Goal: Navigation & Orientation: Find specific page/section

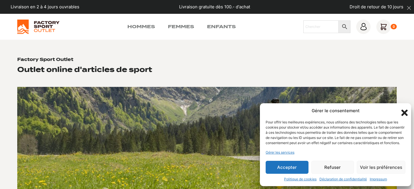
click at [333, 165] on button "Refuser" at bounding box center [333, 167] width 43 height 13
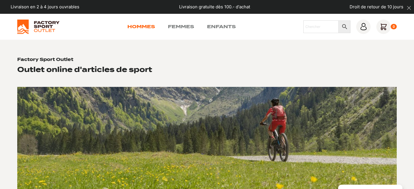
click at [148, 27] on link "Hommes" at bounding box center [141, 26] width 28 height 7
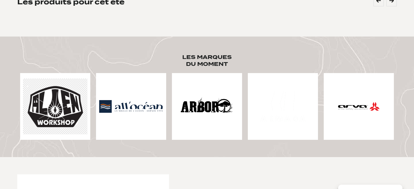
scroll to position [279, 0]
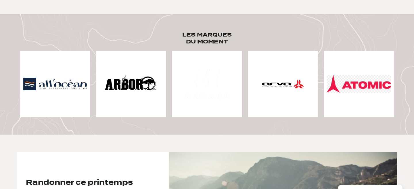
click at [134, 86] on img at bounding box center [131, 84] width 64 height 64
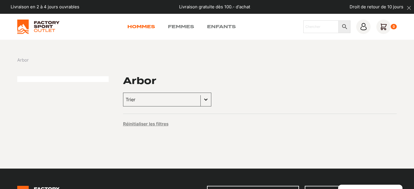
click at [139, 23] on link "Hommes" at bounding box center [141, 26] width 28 height 7
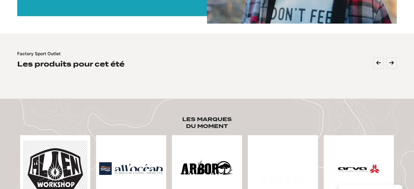
scroll to position [195, 0]
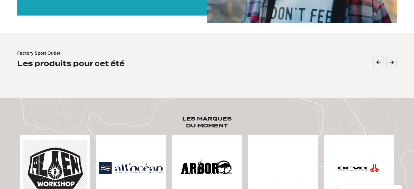
click at [58, 169] on img at bounding box center [55, 168] width 64 height 56
